Goal: Task Accomplishment & Management: Use online tool/utility

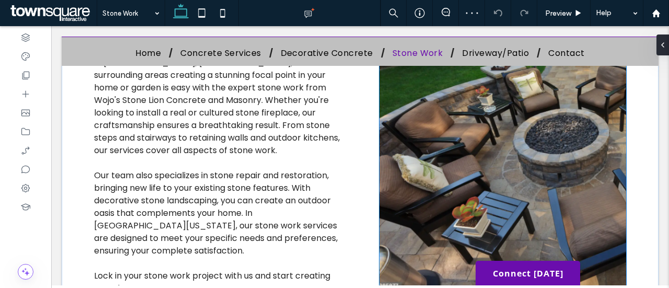
scroll to position [313, 0]
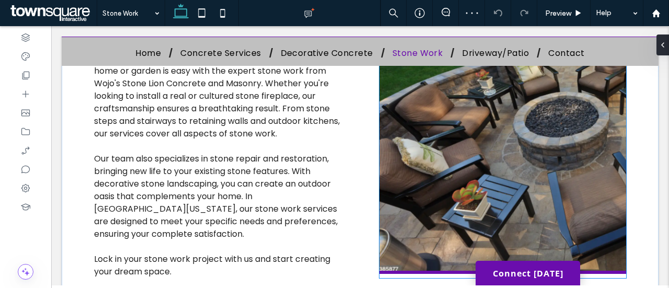
click at [474, 189] on img at bounding box center [502, 121] width 247 height 305
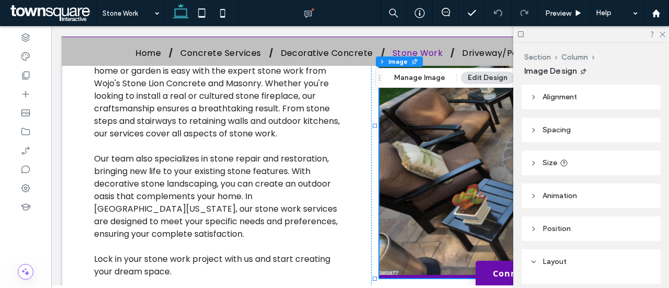
click at [478, 82] on button "Edit Design" at bounding box center [487, 78] width 53 height 13
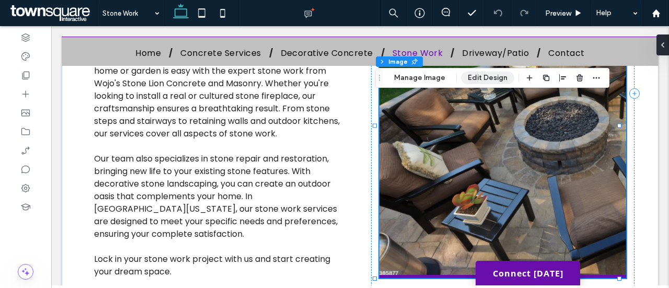
click at [478, 82] on button "Edit Design" at bounding box center [487, 78] width 53 height 13
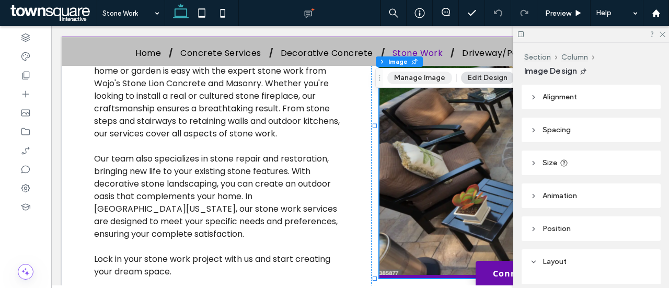
click at [435, 81] on button "Manage Image" at bounding box center [419, 78] width 65 height 13
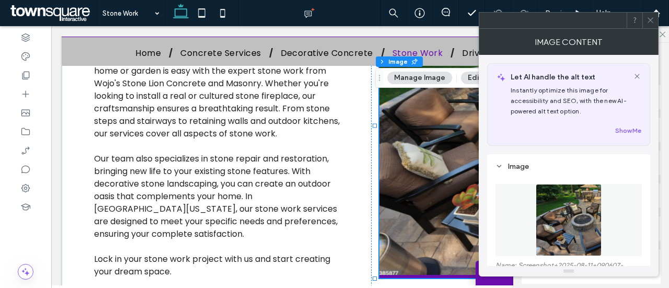
scroll to position [52, 0]
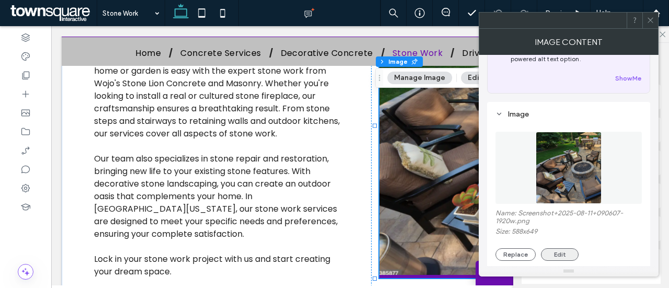
click at [552, 253] on button "Edit" at bounding box center [560, 254] width 38 height 13
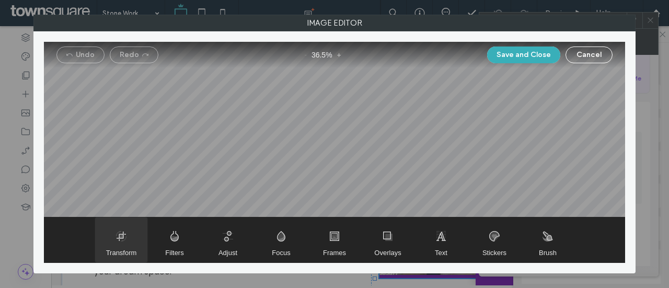
click at [121, 232] on span "Transform" at bounding box center [121, 239] width 52 height 45
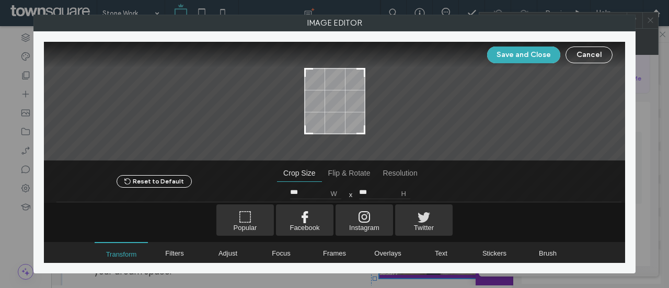
type input "***"
click at [364, 131] on div at bounding box center [360, 129] width 13 height 13
click at [539, 53] on button "Save and Close" at bounding box center [523, 54] width 73 height 17
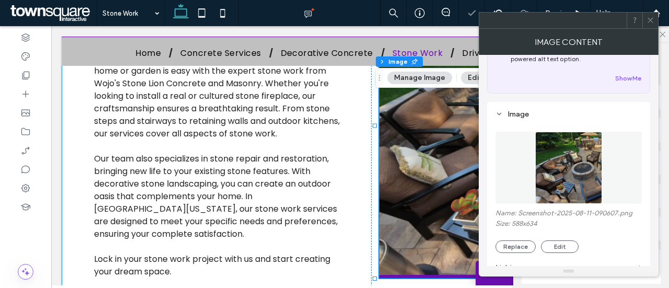
click at [352, 142] on div "In [GEOGRAPHIC_DATA], [GEOGRAPHIC_DATA], and the surrounding areas creating a s…" at bounding box center [360, 158] width 597 height 307
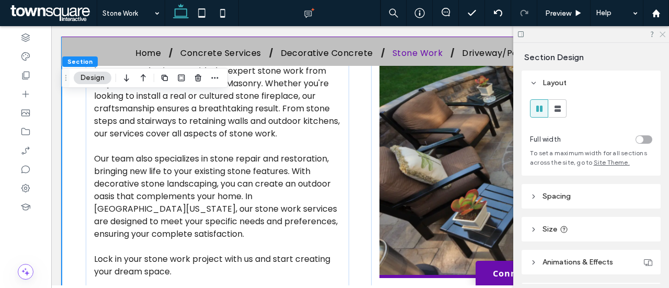
click at [663, 36] on icon at bounding box center [661, 33] width 7 height 7
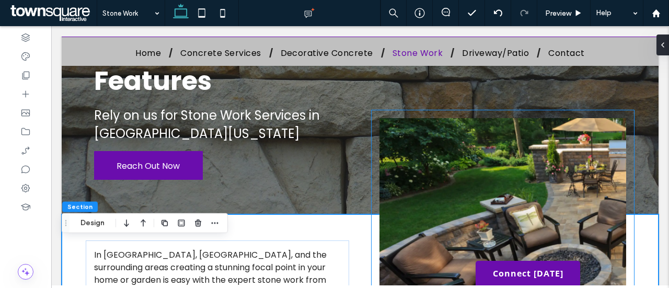
scroll to position [0, 0]
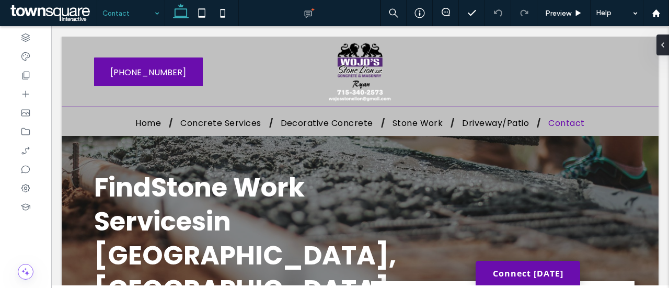
click at [122, 17] on input at bounding box center [128, 13] width 52 height 26
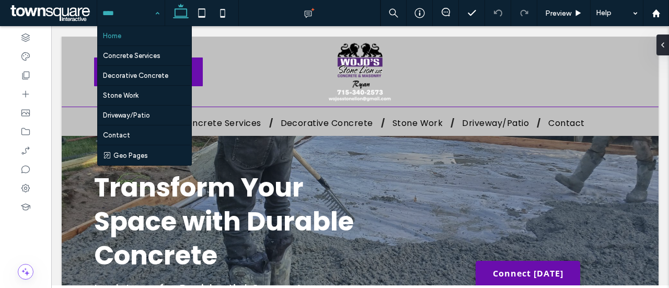
click at [135, 14] on input at bounding box center [128, 13] width 52 height 26
click at [155, 12] on div "Home Concrete Services Decorative Concrete Stone Work Driveway/Patio Contact Ge…" at bounding box center [130, 13] width 67 height 26
